Goal: Check status: Check status

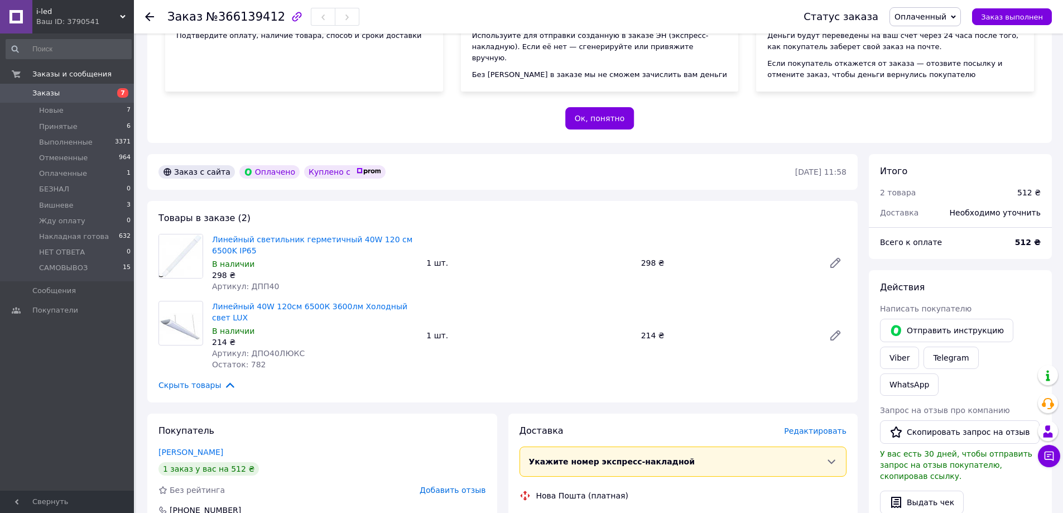
scroll to position [167, 0]
click at [119, 14] on span "i-led" at bounding box center [78, 12] width 84 height 10
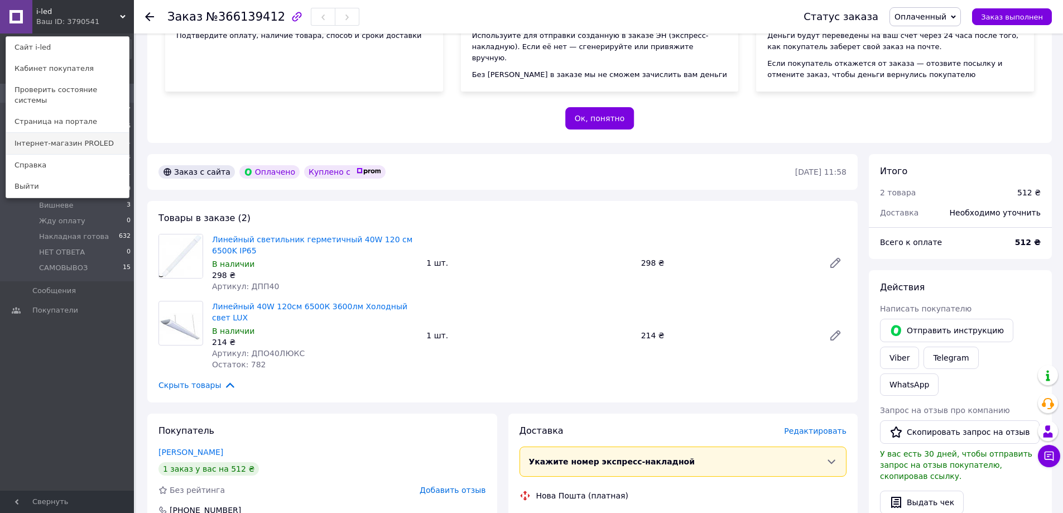
click at [98, 137] on link "Інтернет-магазин PROLED" at bounding box center [67, 143] width 123 height 21
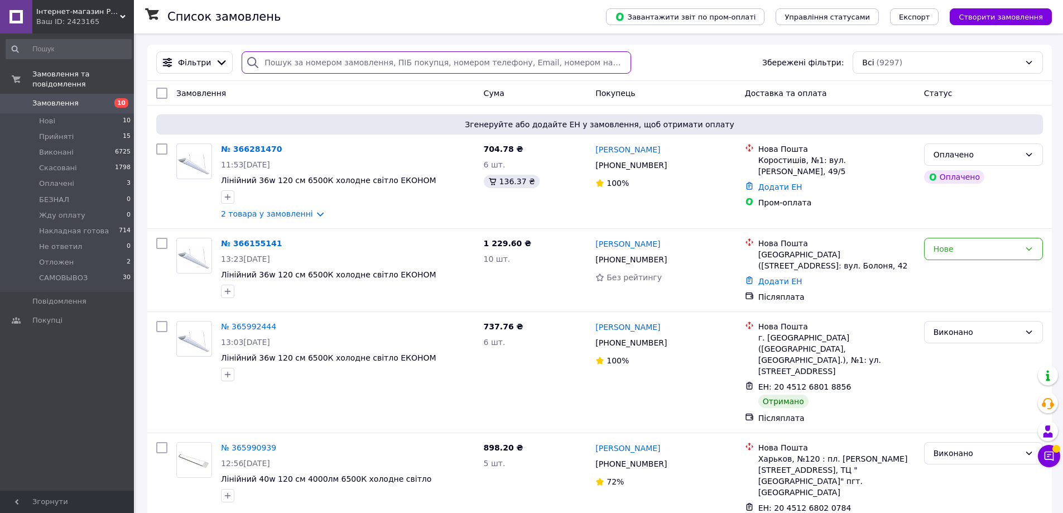
paste input "366281470"
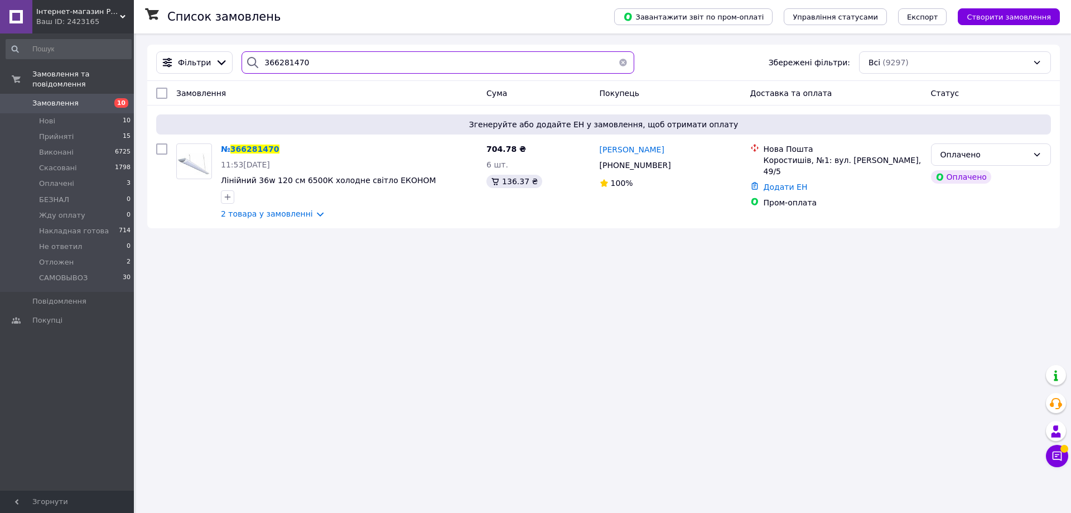
type input "366281470"
